Goal: Transaction & Acquisition: Obtain resource

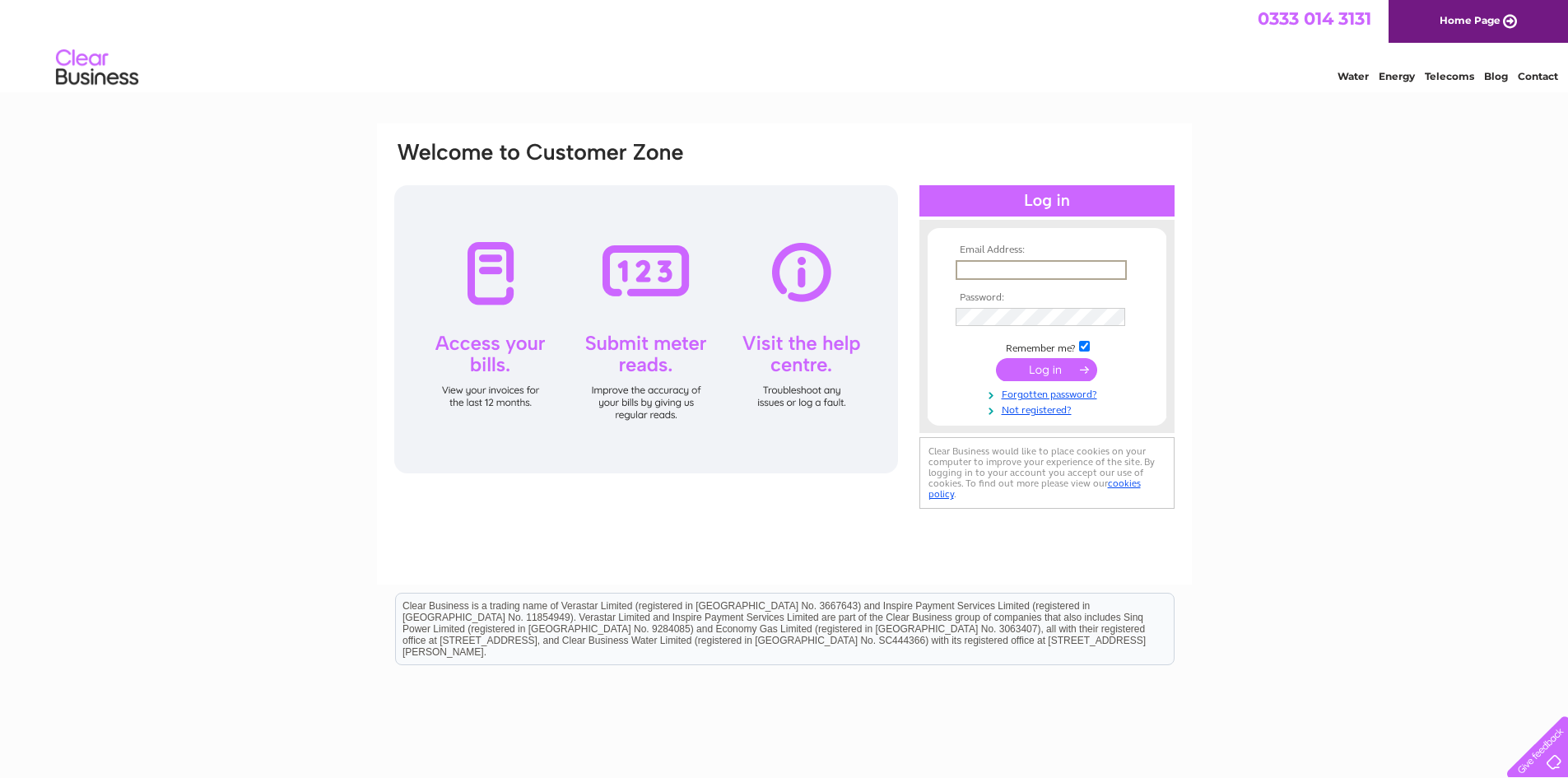
click at [962, 264] on input "text" at bounding box center [1041, 270] width 171 height 20
type input "janembowes@gmail.com"
click at [1033, 363] on input "submit" at bounding box center [1047, 368] width 102 height 23
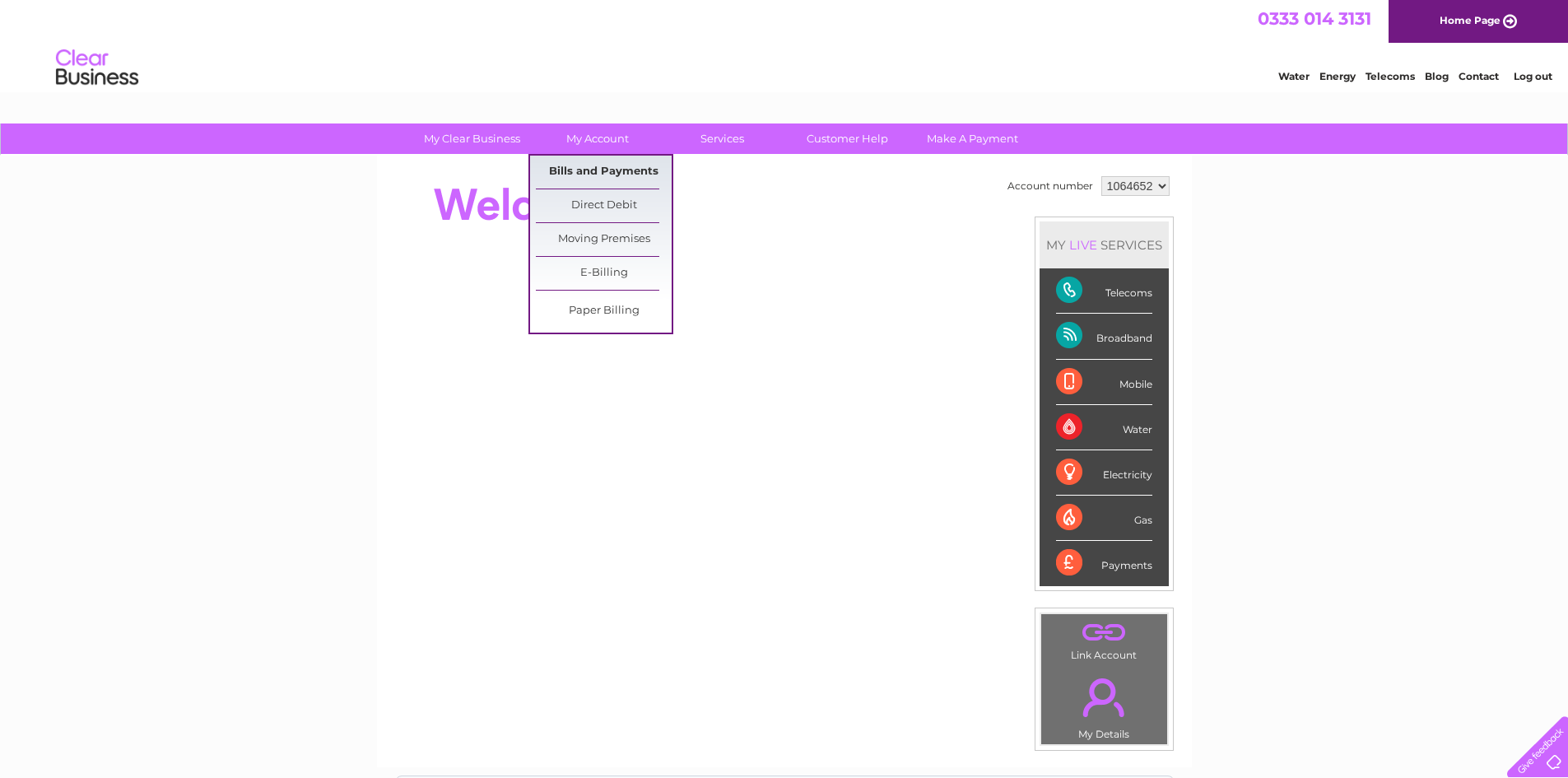
click at [594, 162] on link "Bills and Payments" at bounding box center [603, 171] width 136 height 33
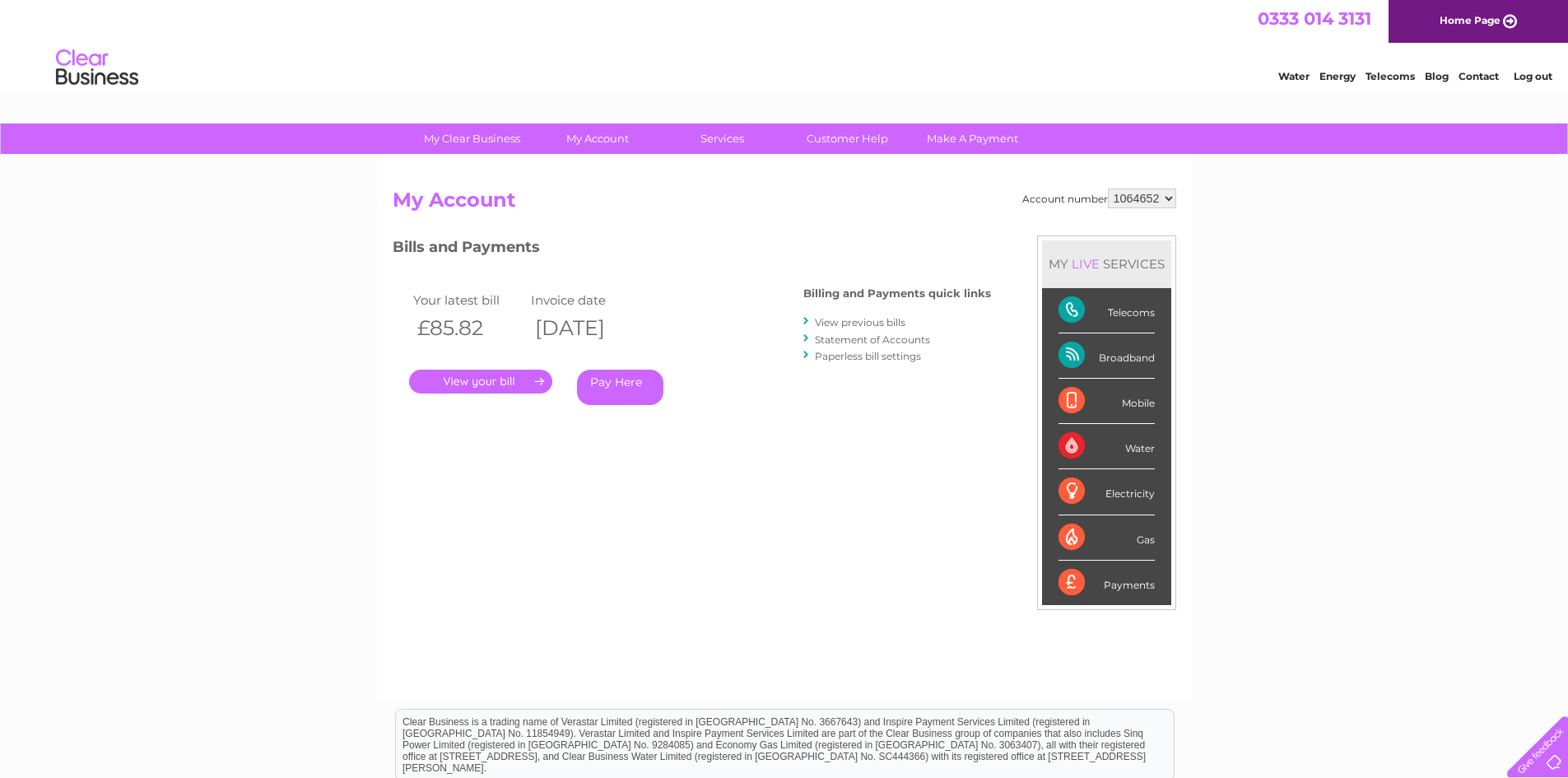
click at [476, 377] on link "." at bounding box center [481, 381] width 143 height 24
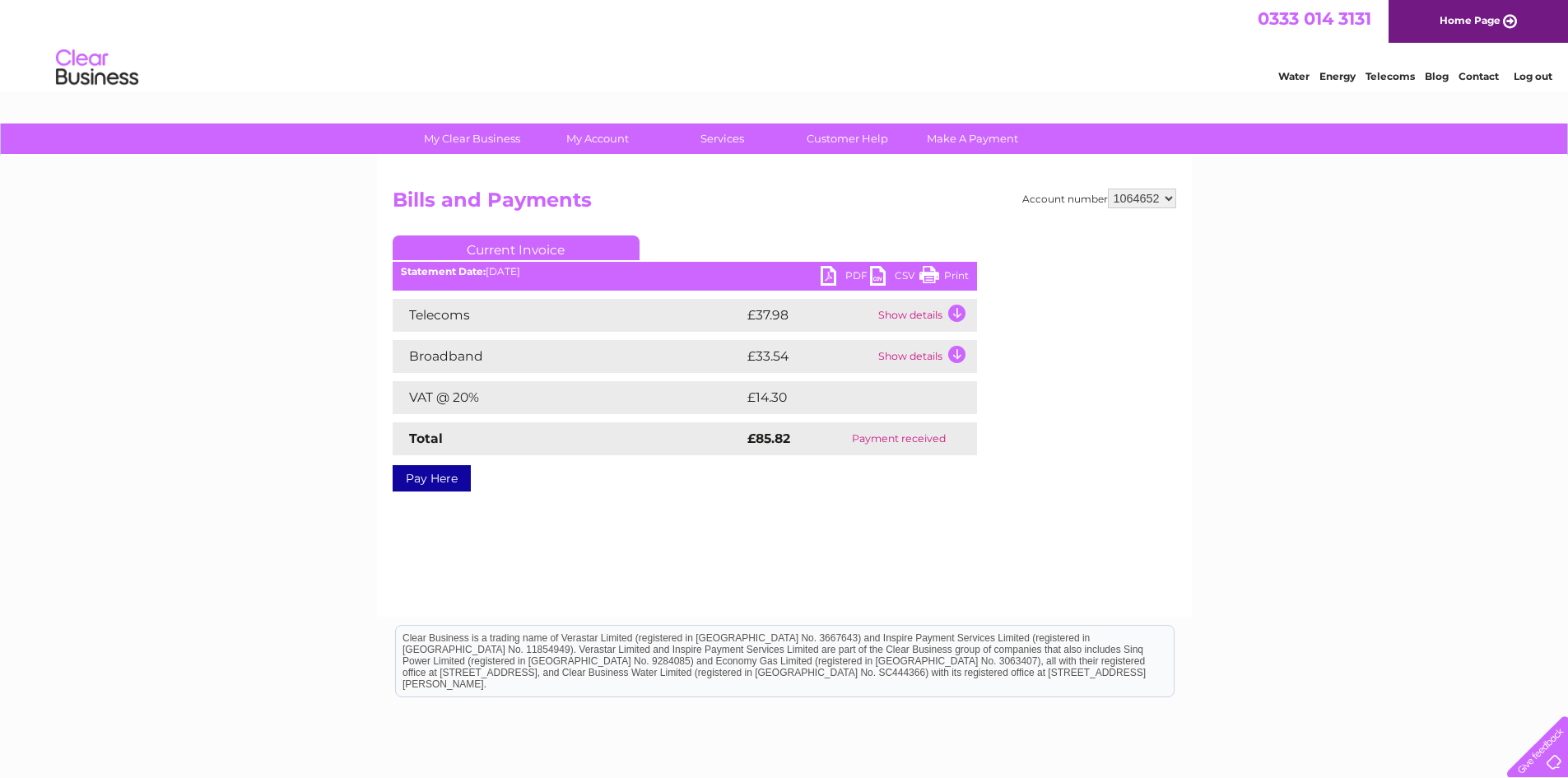
click at [868, 270] on link "PDF" at bounding box center [845, 278] width 49 height 24
click at [1169, 198] on select "1064652 1145719" at bounding box center [1142, 198] width 68 height 20
select select "1145719"
click at [1108, 189] on select "1064652 1145719" at bounding box center [1142, 198] width 68 height 20
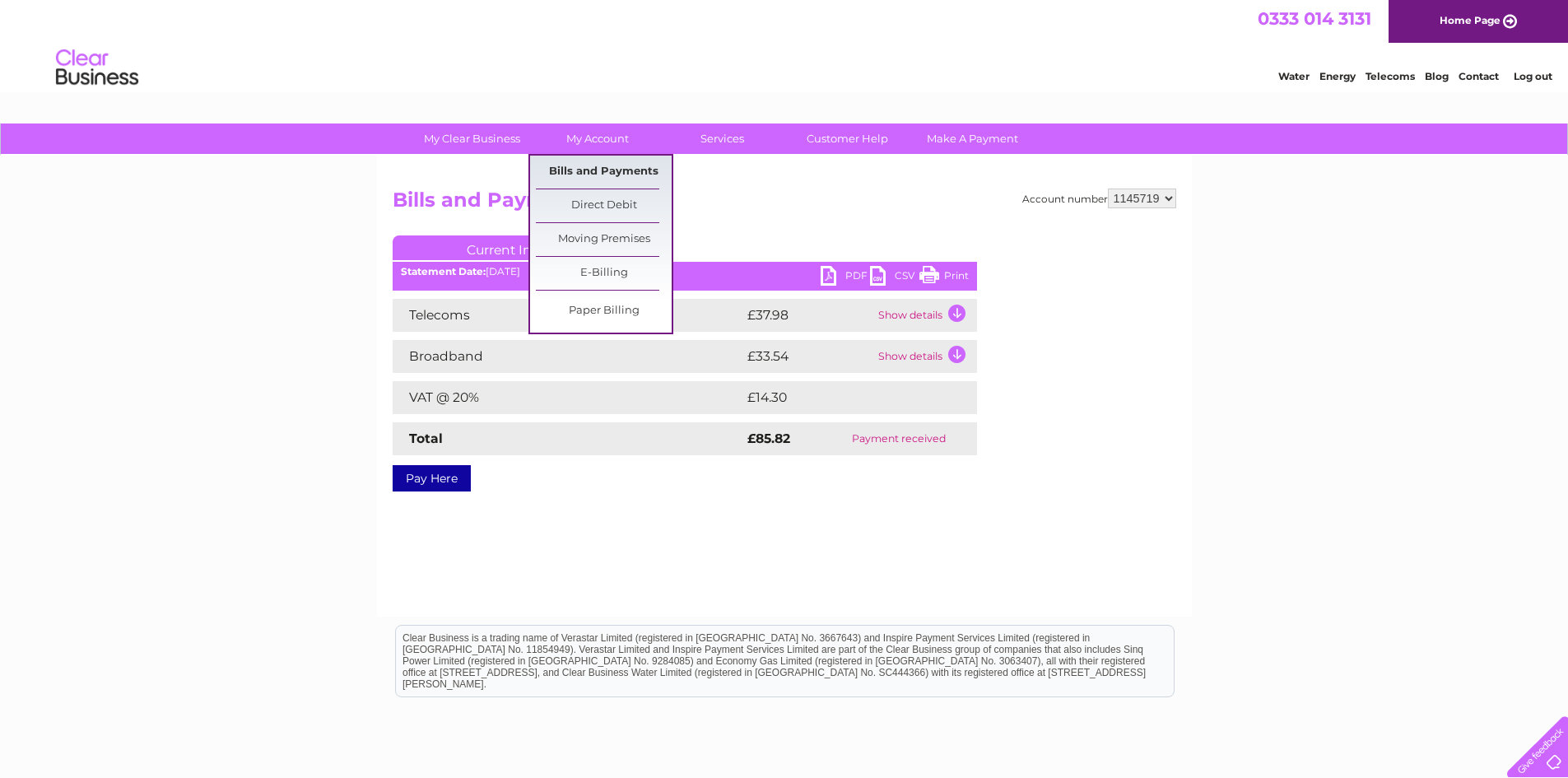
click at [585, 166] on link "Bills and Payments" at bounding box center [603, 171] width 136 height 33
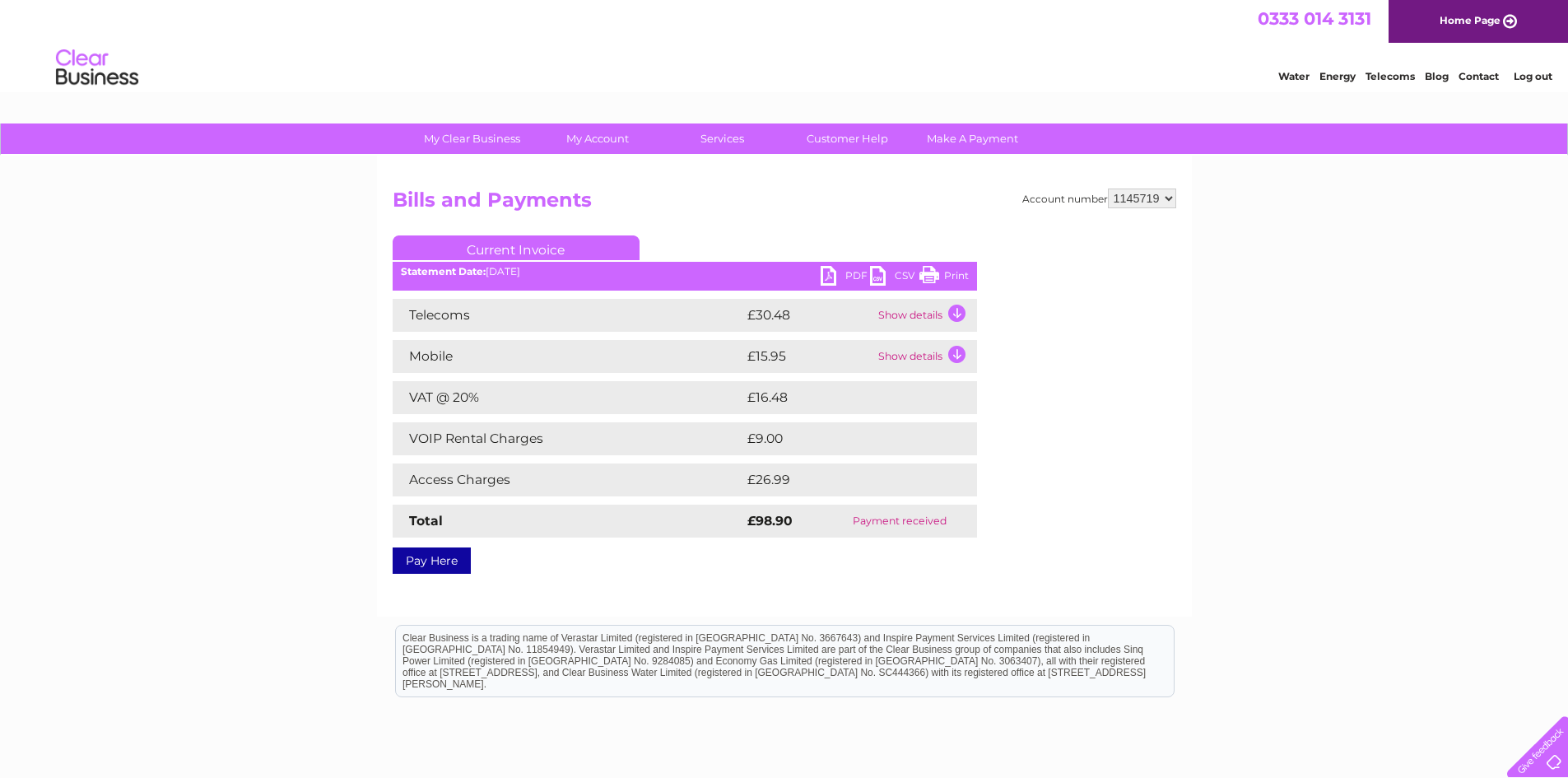
click at [953, 309] on td "Show details" at bounding box center [926, 315] width 103 height 33
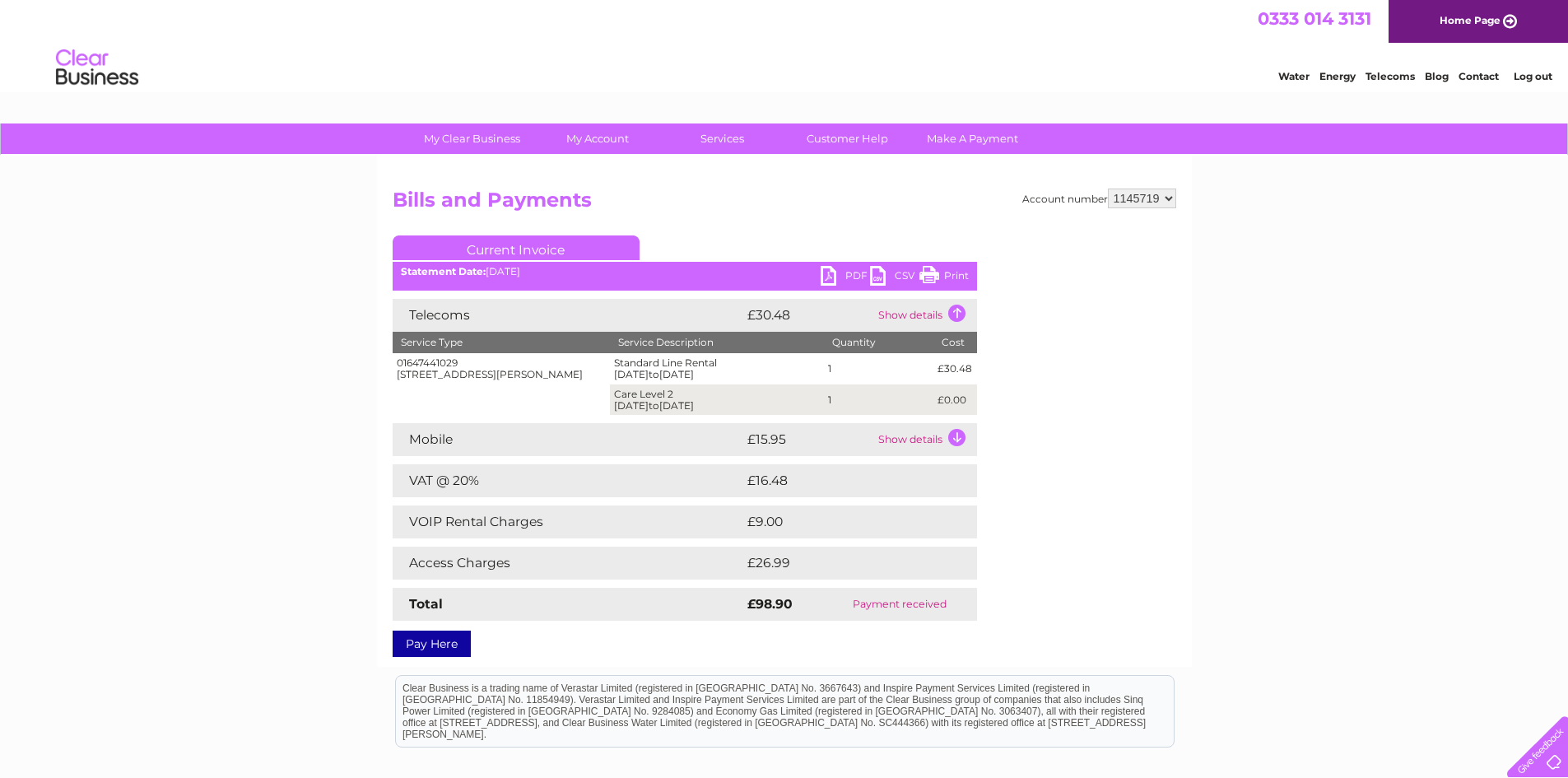
click at [853, 270] on link "PDF" at bounding box center [845, 278] width 49 height 24
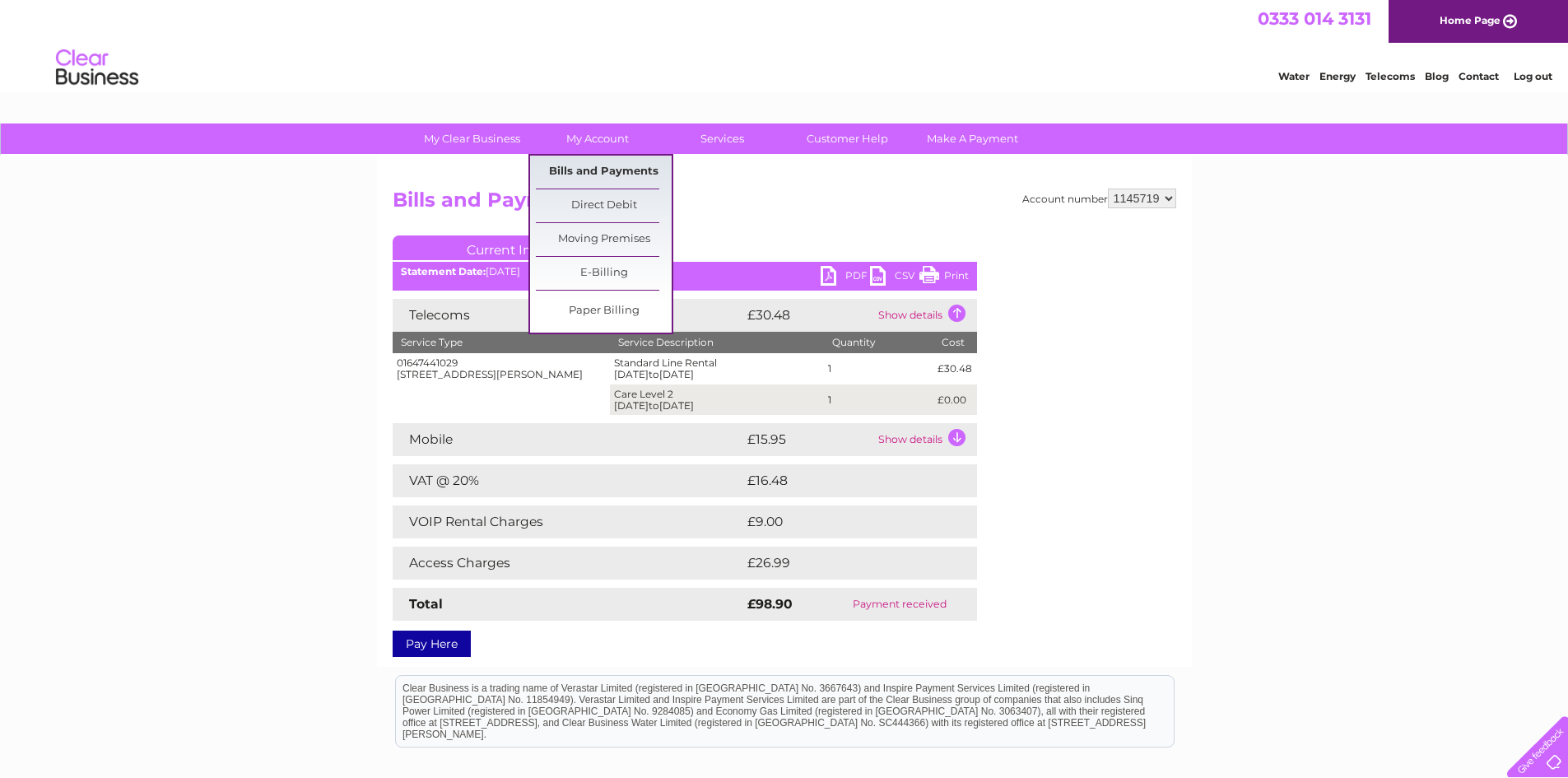
click at [602, 167] on link "Bills and Payments" at bounding box center [603, 171] width 136 height 33
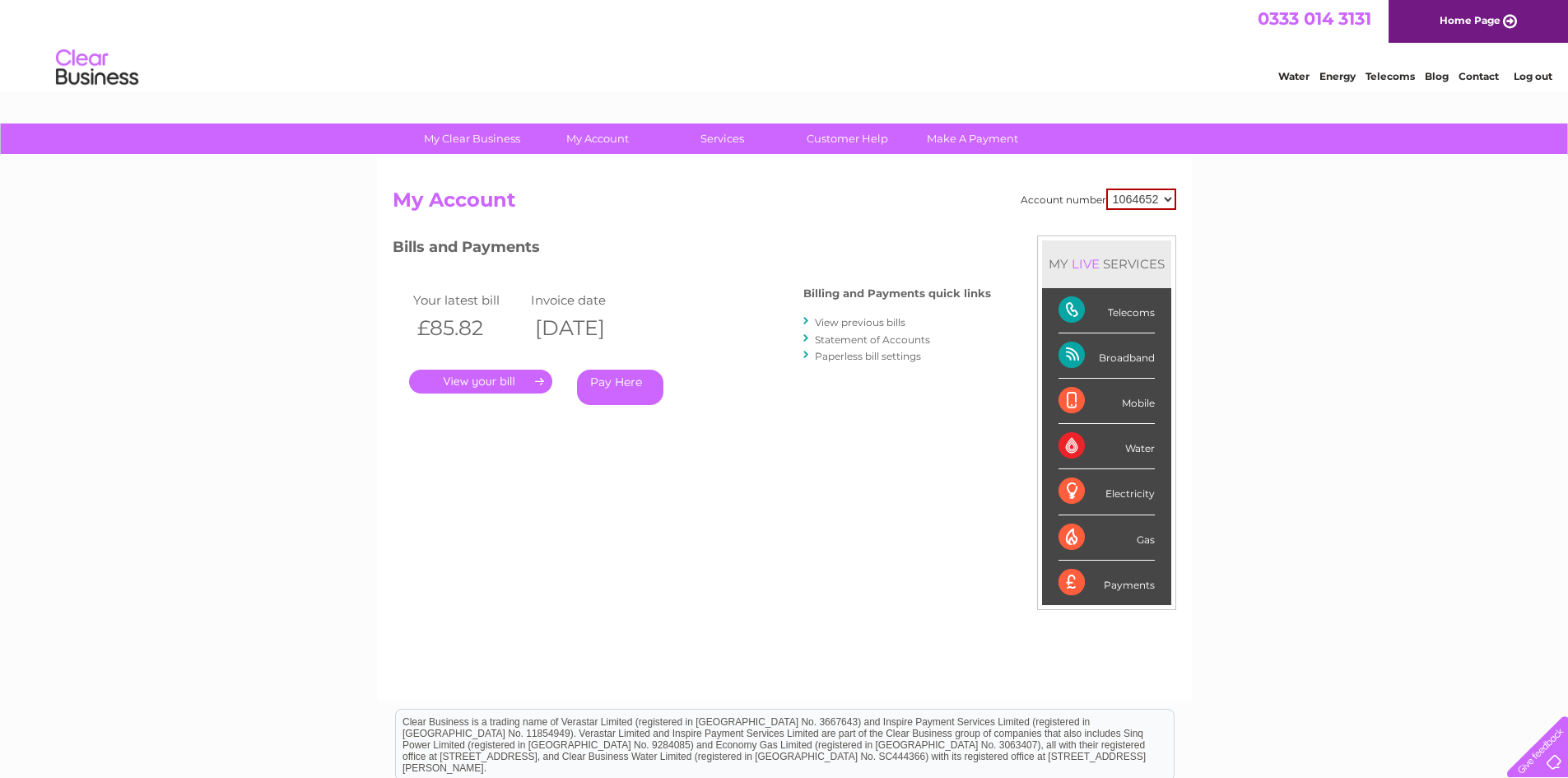
click at [863, 318] on link "View previous bills" at bounding box center [860, 322] width 90 height 12
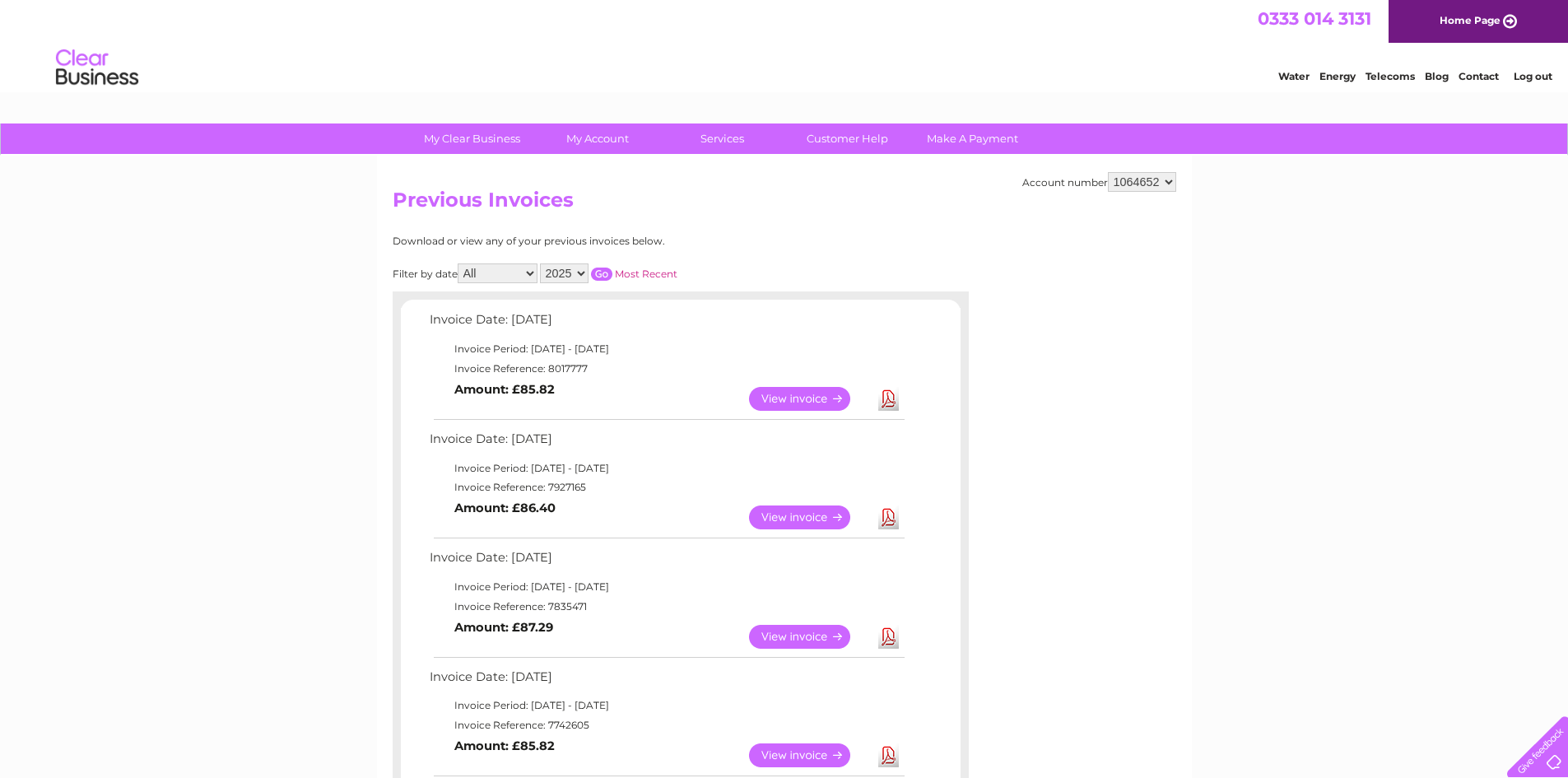
click at [1168, 181] on select "1064652 1145719" at bounding box center [1142, 182] width 68 height 20
select select "1145719"
click at [1108, 172] on select "1064652 1145719" at bounding box center [1142, 182] width 68 height 20
click at [1532, 73] on link "Log out" at bounding box center [1532, 76] width 38 height 12
